Goal: Task Accomplishment & Management: Complete application form

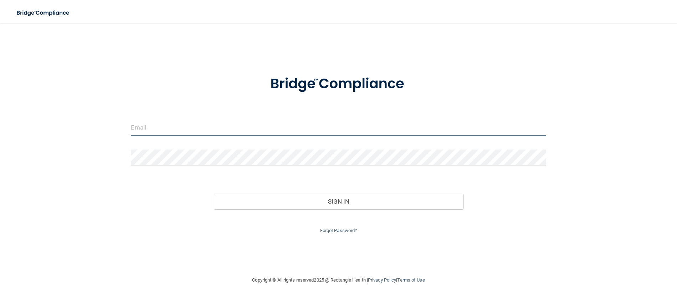
click at [171, 126] on input "email" at bounding box center [338, 128] width 415 height 16
type input "[PERSON_NAME][EMAIL_ADDRESS][DOMAIN_NAME]"
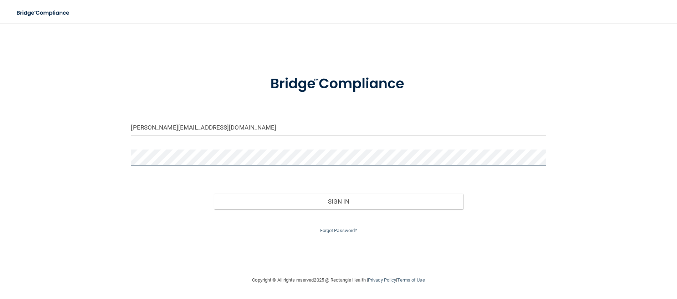
click at [214, 194] on button "Sign In" at bounding box center [338, 202] width 249 height 16
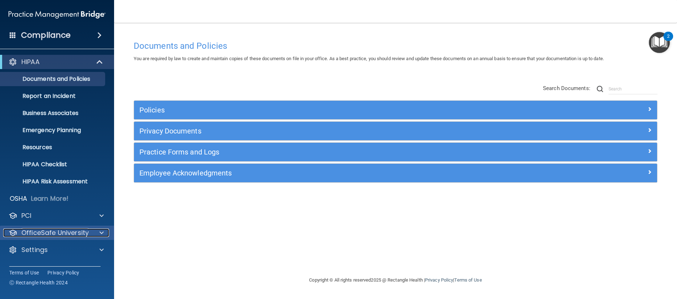
click at [36, 229] on p "OfficeSafe University" at bounding box center [54, 233] width 67 height 9
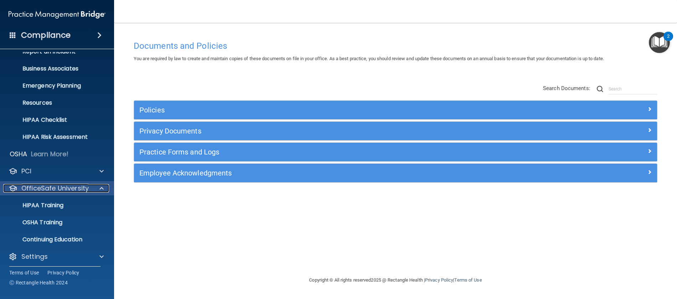
scroll to position [48, 0]
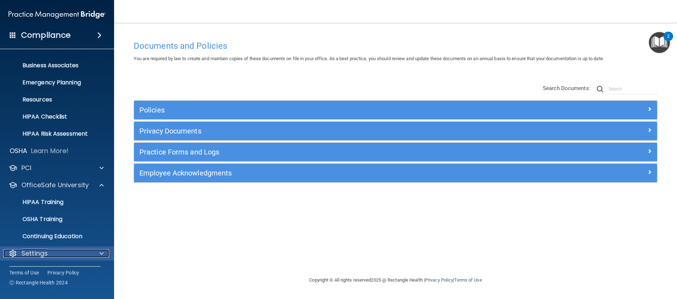
click at [61, 253] on div "Settings" at bounding box center [47, 253] width 88 height 9
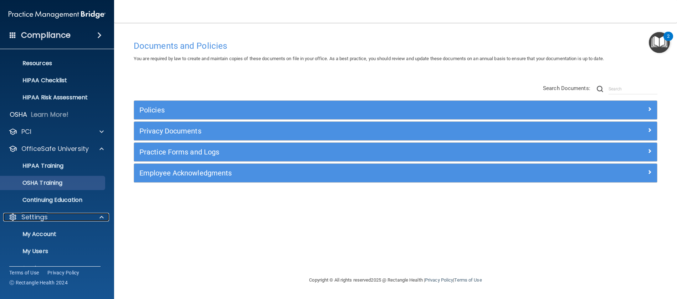
scroll to position [116, 0]
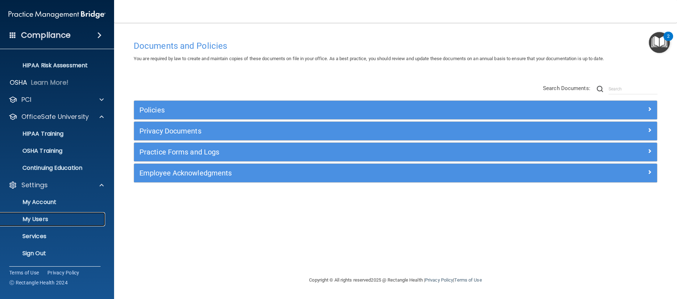
click at [45, 214] on link "My Users" at bounding box center [49, 219] width 112 height 14
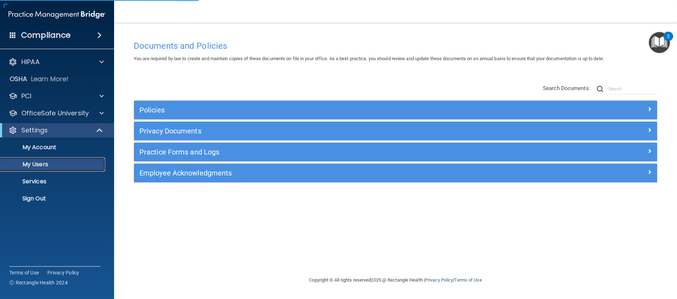
select select "20"
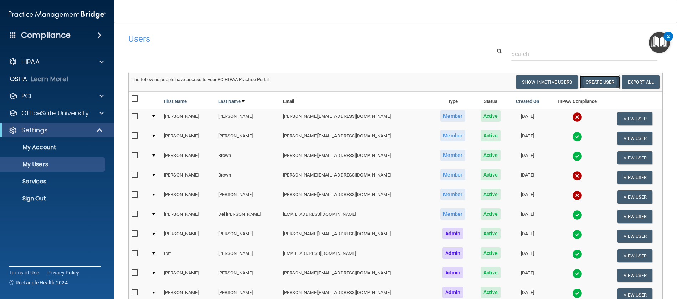
click at [605, 78] on button "Create User" at bounding box center [599, 82] width 40 height 13
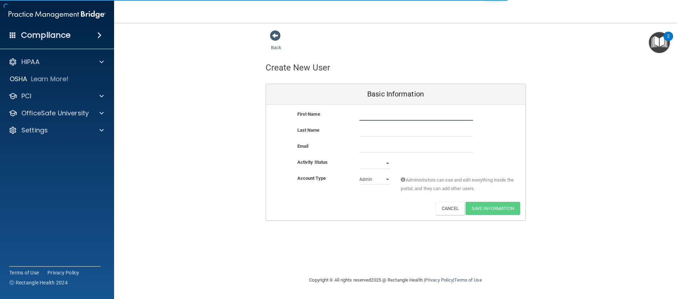
click at [426, 113] on input "text" at bounding box center [416, 115] width 114 height 11
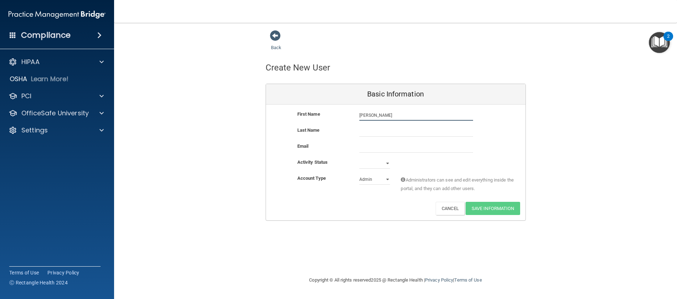
type input "[PERSON_NAME]"
click at [412, 125] on div "First Name [PERSON_NAME] [PERSON_NAME]" at bounding box center [395, 118] width 259 height 16
click at [403, 137] on div "Last Name" at bounding box center [395, 134] width 259 height 16
click at [404, 130] on input "text" at bounding box center [416, 131] width 114 height 11
type input "[PERSON_NAME]"
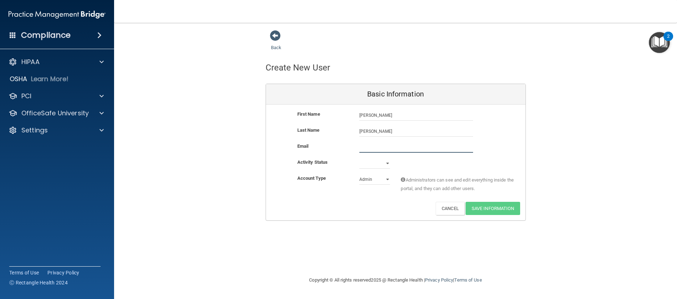
click at [414, 149] on input "email" at bounding box center [416, 147] width 114 height 11
type input "[PERSON_NAME][EMAIL_ADDRESS][DOMAIN_NAME]"
click at [372, 165] on select "Active Inactive" at bounding box center [374, 163] width 31 height 11
select select "active"
click at [359, 158] on select "Active Inactive" at bounding box center [374, 163] width 31 height 11
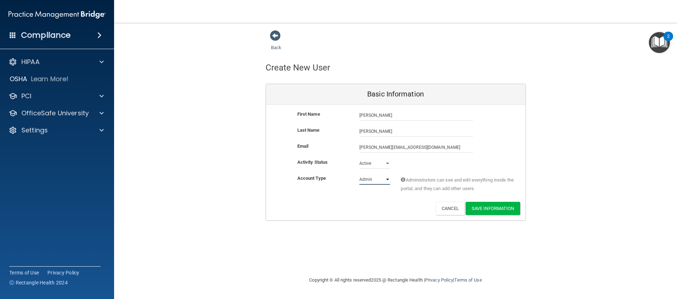
click at [372, 178] on select "Admin Member" at bounding box center [374, 179] width 31 height 11
select select "practice_member"
click at [359, 174] on select "Admin Member" at bounding box center [374, 179] width 31 height 11
click at [485, 210] on button "Save Information" at bounding box center [492, 208] width 55 height 13
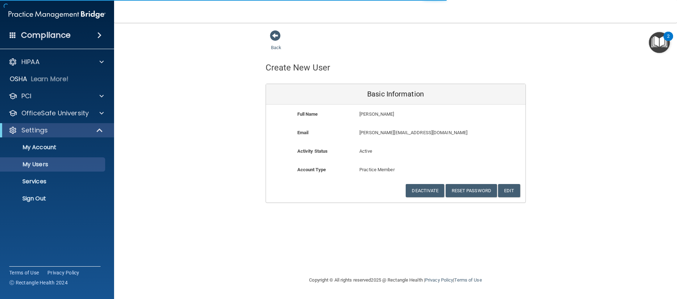
select select "20"
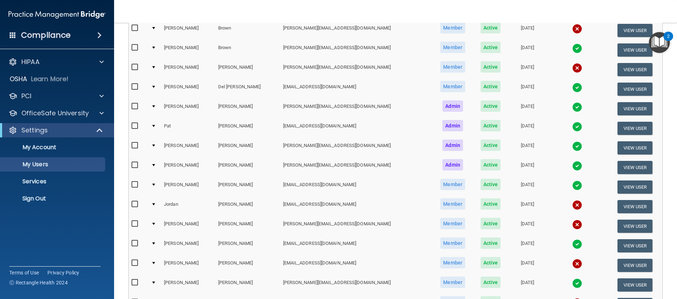
scroll to position [155, 0]
